Goal: Information Seeking & Learning: Learn about a topic

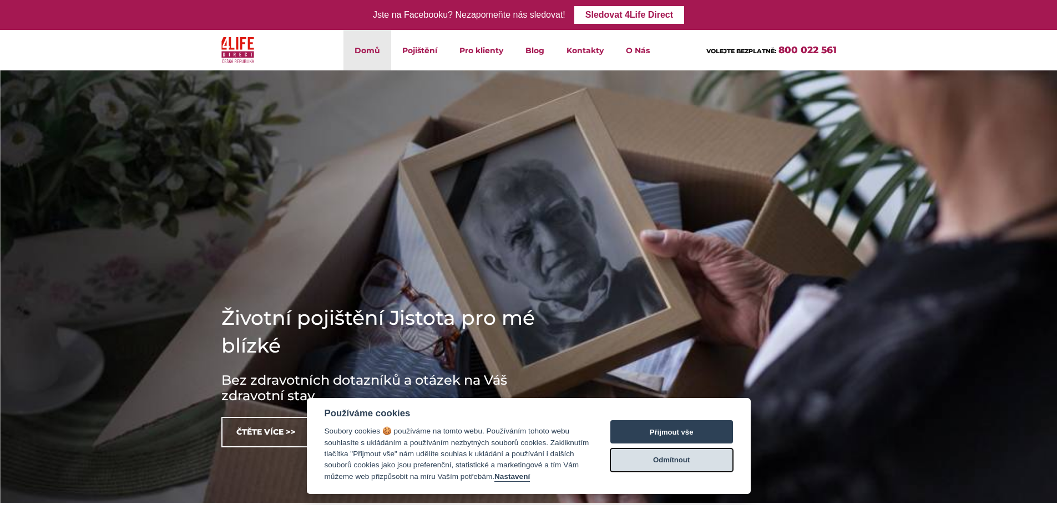
click at [697, 461] on button "Odmítnout" at bounding box center [671, 460] width 123 height 23
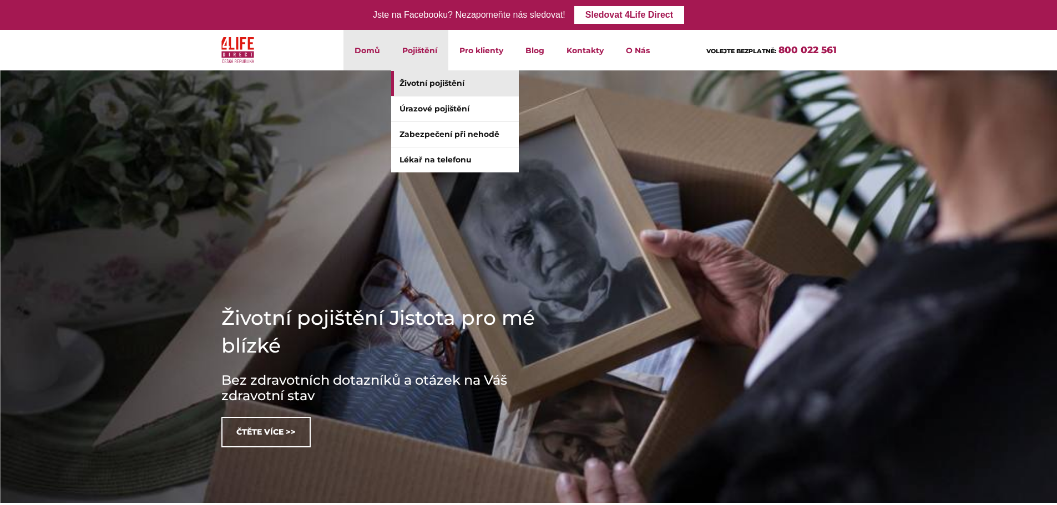
click at [423, 84] on link "Životní pojištění" at bounding box center [455, 83] width 128 height 25
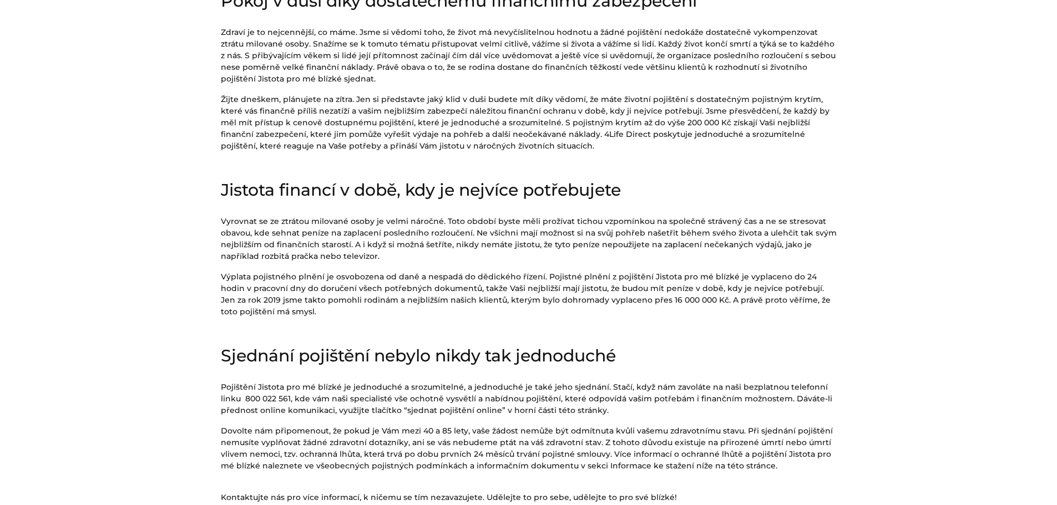
scroll to position [555, 0]
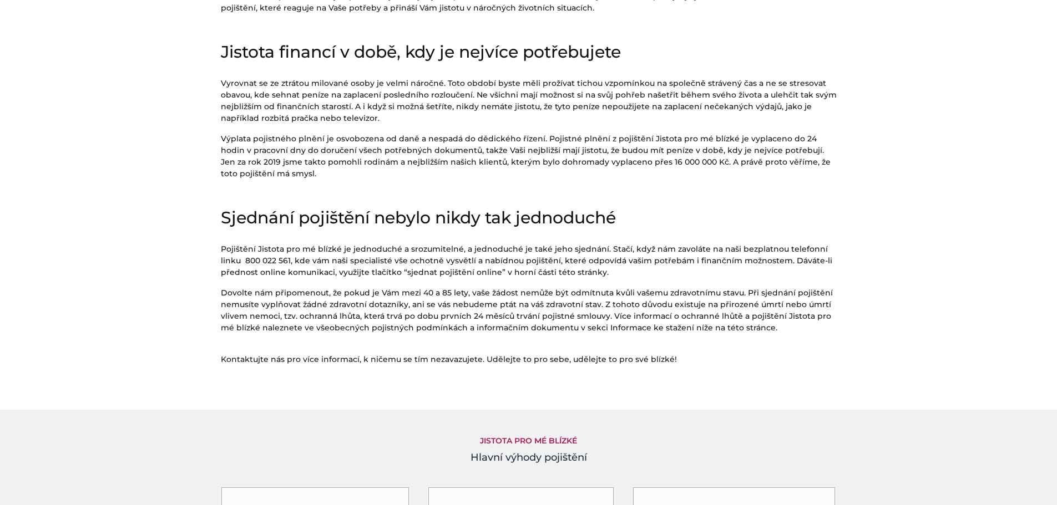
drag, startPoint x: 763, startPoint y: 326, endPoint x: 461, endPoint y: 302, distance: 303.2
click at [461, 302] on p "Dovolte nám připomenout, že pokud je Vám mezi 40 a 85 lety, vaše žádost nemůže …" at bounding box center [529, 310] width 616 height 47
drag, startPoint x: 457, startPoint y: 302, endPoint x: 681, endPoint y: 365, distance: 233.3
click at [681, 365] on div "Životní pojištění Jistota pro mé blízké Pokoj v duši díky dostatečnému finanční…" at bounding box center [528, 101] width 632 height 617
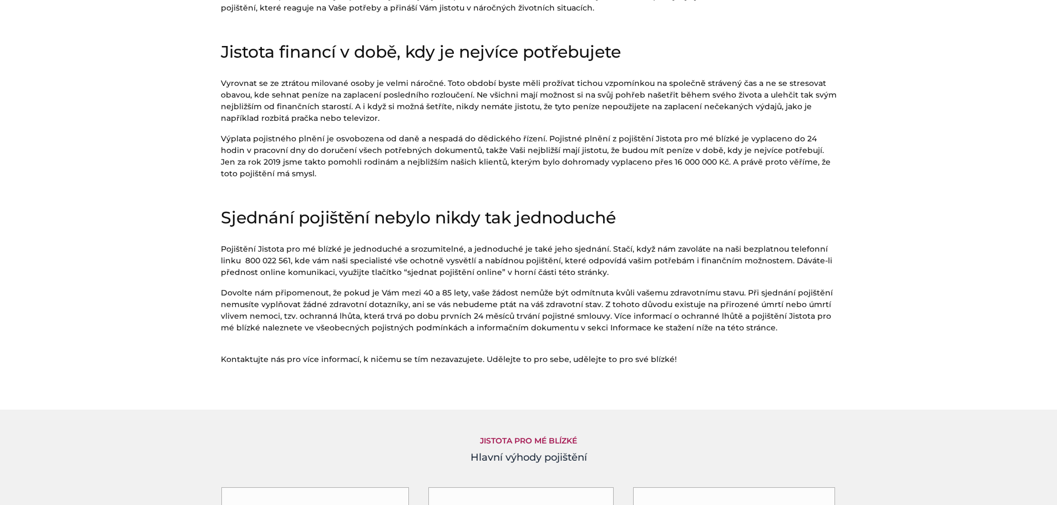
click at [681, 365] on p "Kontaktujte nás pro více informací, k ničemu se tím nezavazujete. Udělejte to p…" at bounding box center [529, 360] width 616 height 12
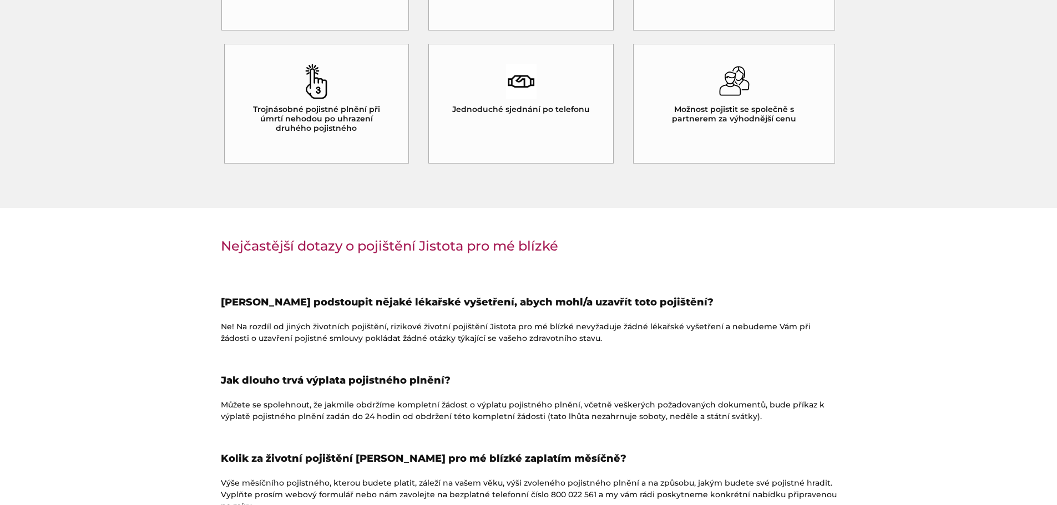
scroll to position [1276, 0]
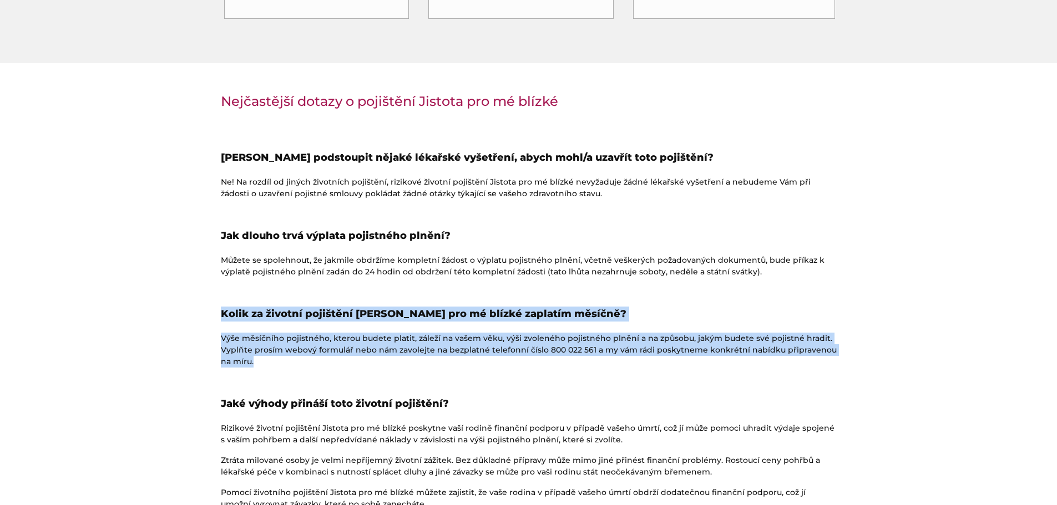
drag, startPoint x: 762, startPoint y: 267, endPoint x: 538, endPoint y: 364, distance: 244.0
click at [538, 364] on div "Nejčastější dotazy o pojištění Jistota pro mé blízké Musím podstoupit nějaké lé…" at bounding box center [528, 372] width 632 height 585
click at [538, 364] on p "Výše měsíčního pojistného, kterou budete platit, záleží na vašem věku, výši zvo…" at bounding box center [529, 350] width 616 height 35
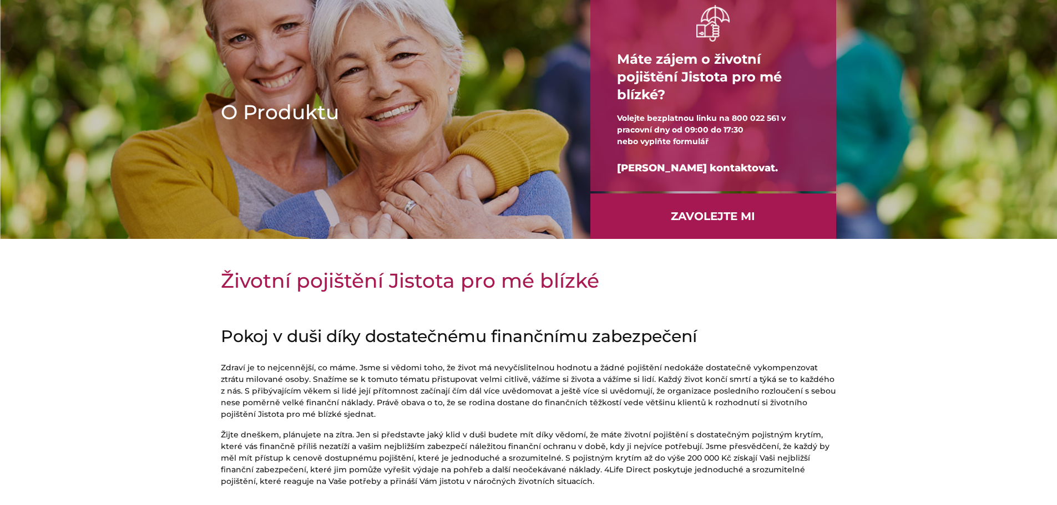
scroll to position [0, 0]
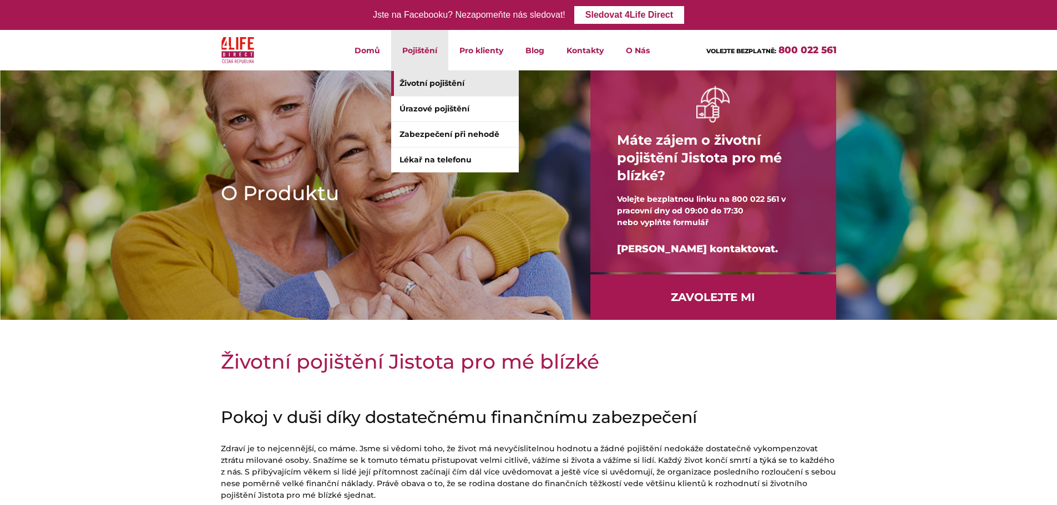
click at [440, 86] on link "Životní pojištění" at bounding box center [455, 83] width 128 height 25
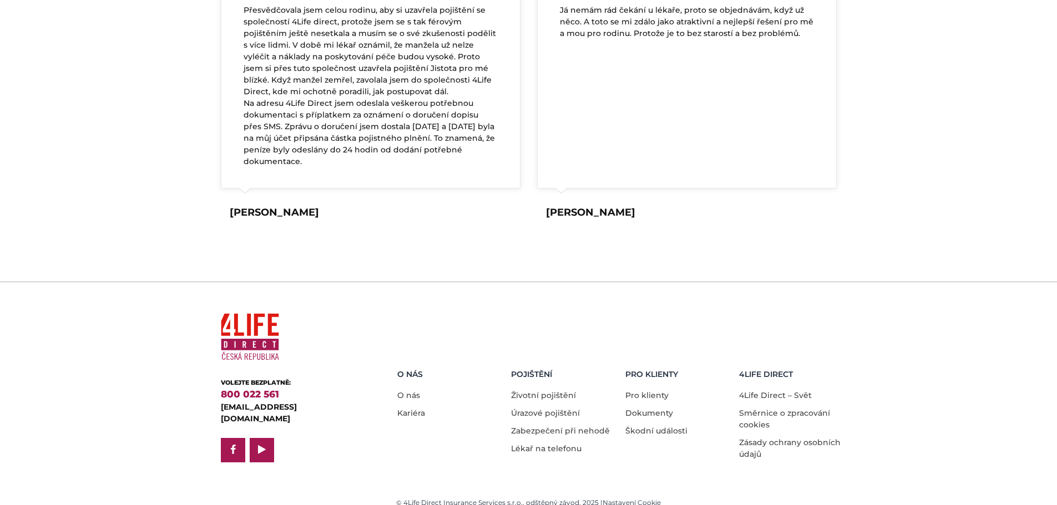
scroll to position [1945, 0]
